Goal: Information Seeking & Learning: Learn about a topic

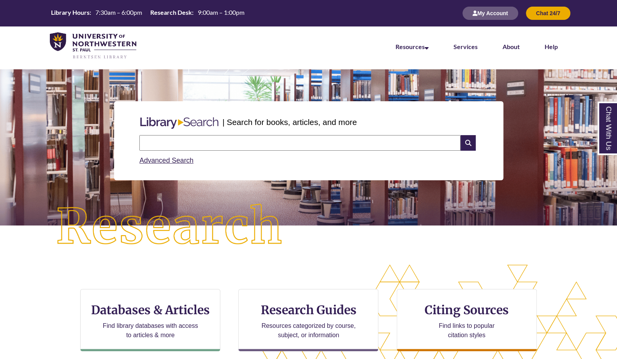
click at [224, 146] on input "text" at bounding box center [299, 143] width 321 height 16
click at [414, 52] on li "Resources Find Resources Library Search Databases & Articles Interlibrary Loan …" at bounding box center [412, 45] width 58 height 39
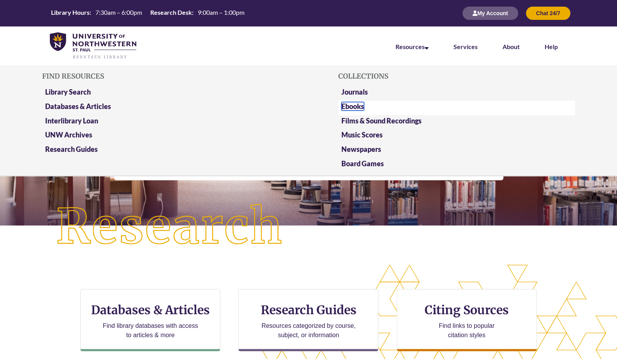
click at [360, 105] on link "Ebooks" at bounding box center [352, 106] width 23 height 9
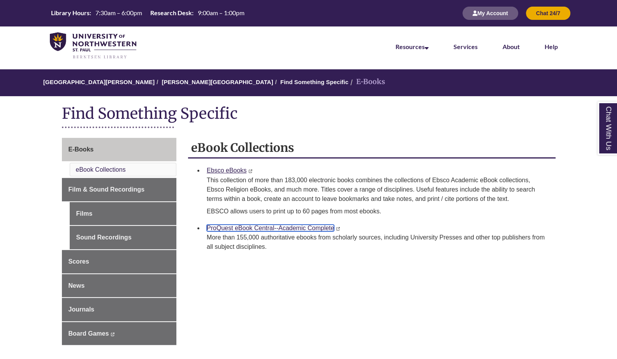
click at [256, 228] on link "ProQuest eBook Central--Academic Complete" at bounding box center [270, 228] width 127 height 7
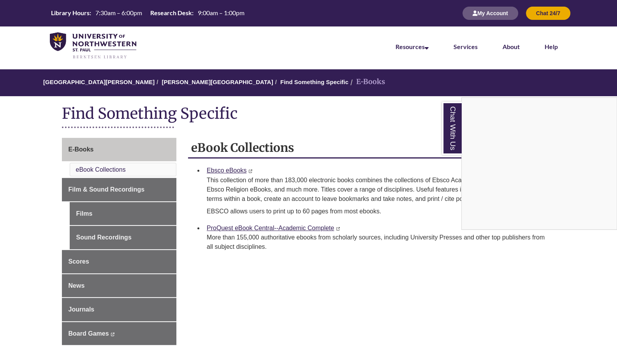
click at [239, 228] on div "Chat With Us" at bounding box center [308, 179] width 617 height 359
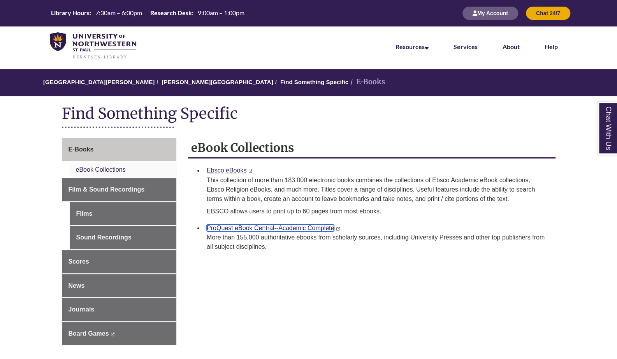
click at [239, 228] on link "ProQuest eBook Central--Academic Complete" at bounding box center [270, 228] width 127 height 7
click at [243, 227] on link "ProQuest eBook Central--Academic Complete" at bounding box center [270, 228] width 127 height 7
